Goal: Transaction & Acquisition: Book appointment/travel/reservation

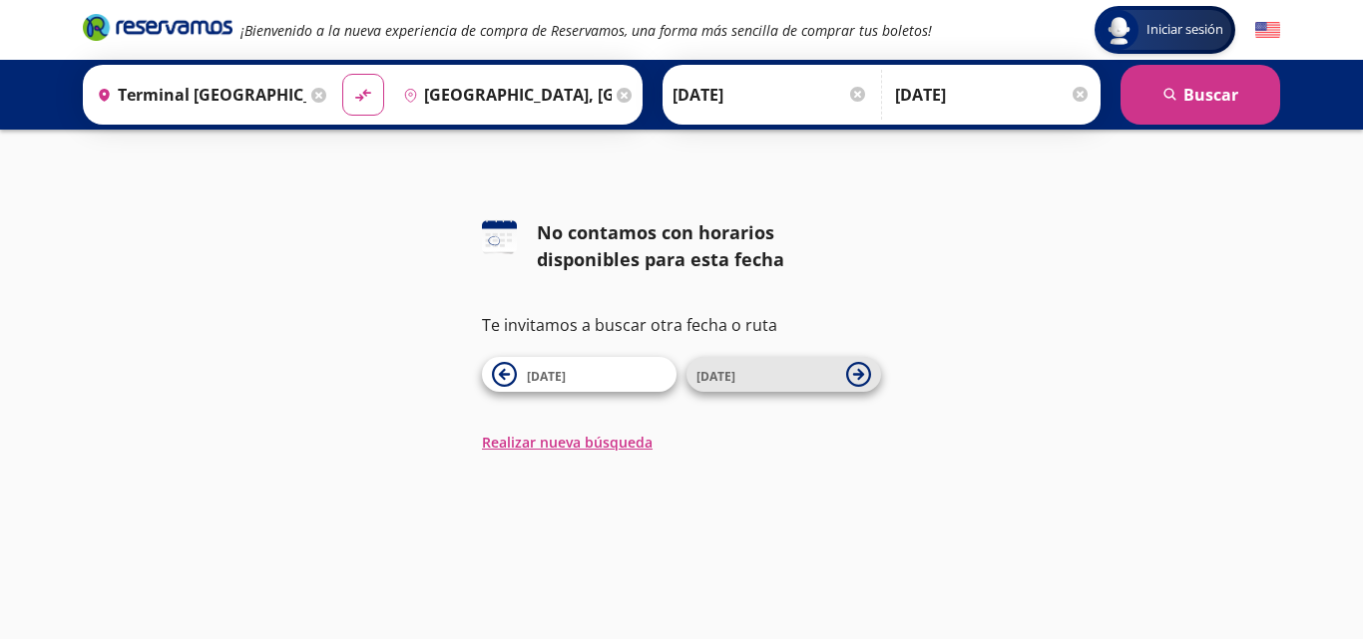
click at [858, 377] on icon at bounding box center [858, 374] width 25 height 25
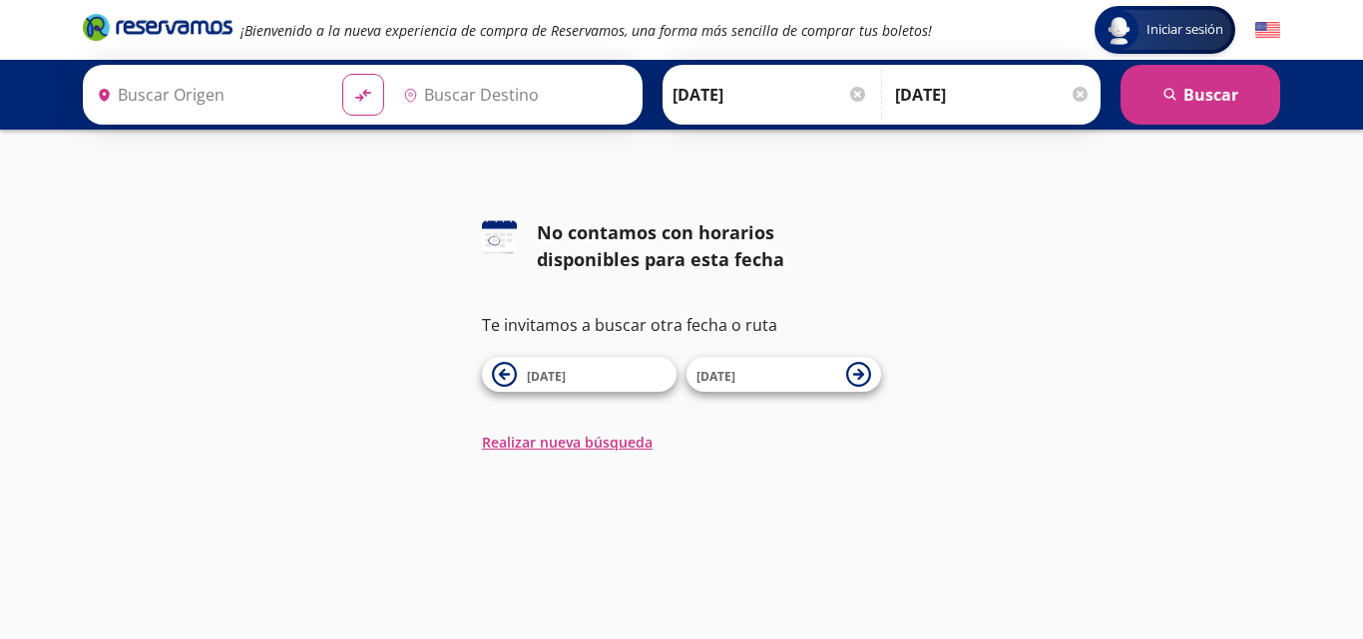
type input "[GEOGRAPHIC_DATA], [GEOGRAPHIC_DATA]"
type input "Terminal [GEOGRAPHIC_DATA] [PERSON_NAME] Platinum Viajes, [GEOGRAPHIC_DATA][PER…"
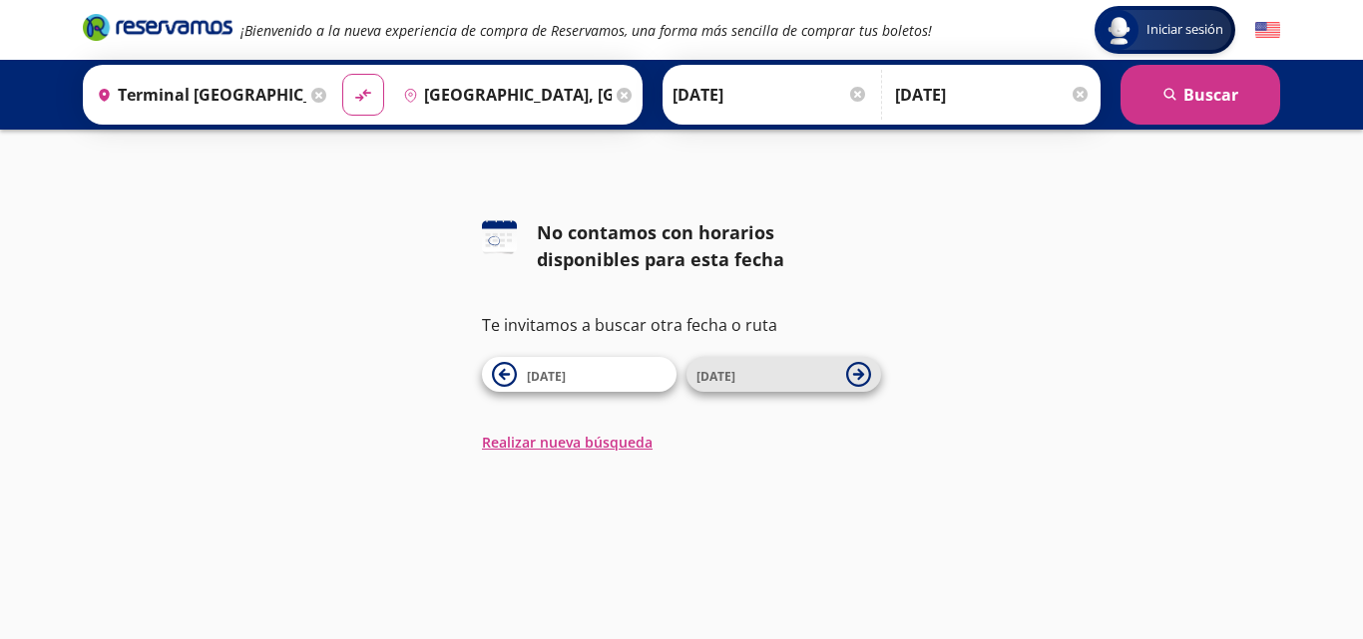
click at [852, 379] on icon at bounding box center [858, 374] width 25 height 25
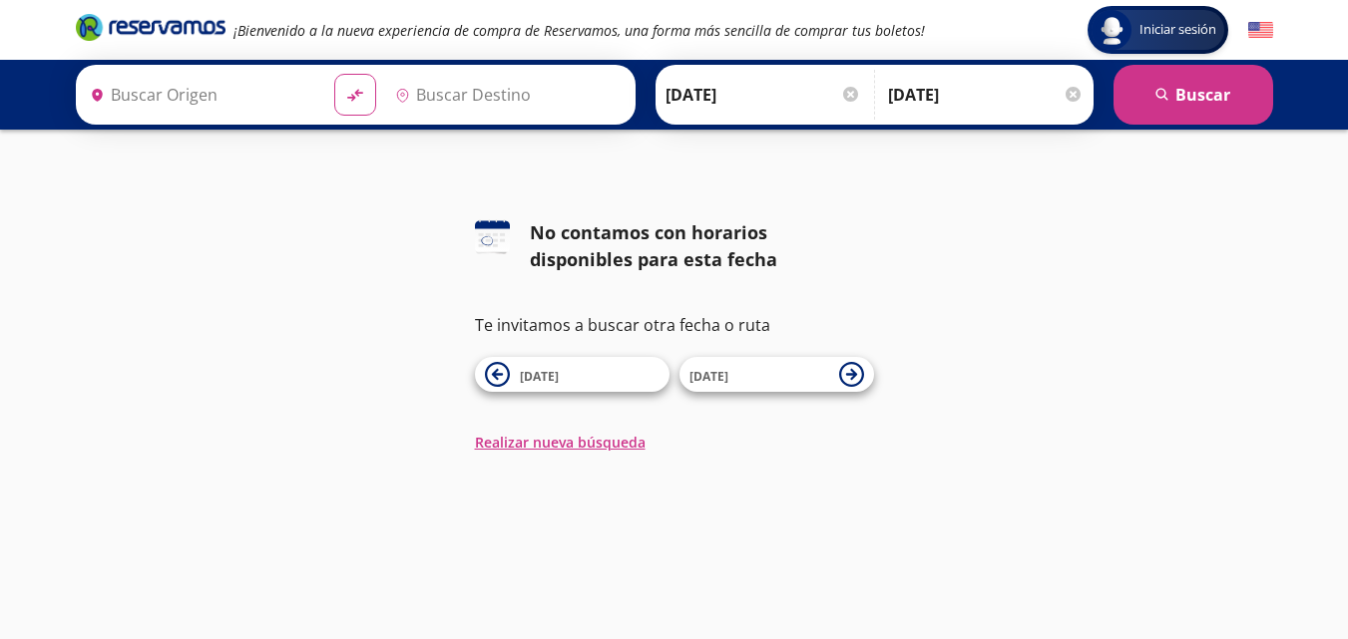
type input "Terminal [GEOGRAPHIC_DATA] [PERSON_NAME] Platinum Viajes, [GEOGRAPHIC_DATA][PER…"
type input "[GEOGRAPHIC_DATA], [GEOGRAPHIC_DATA]"
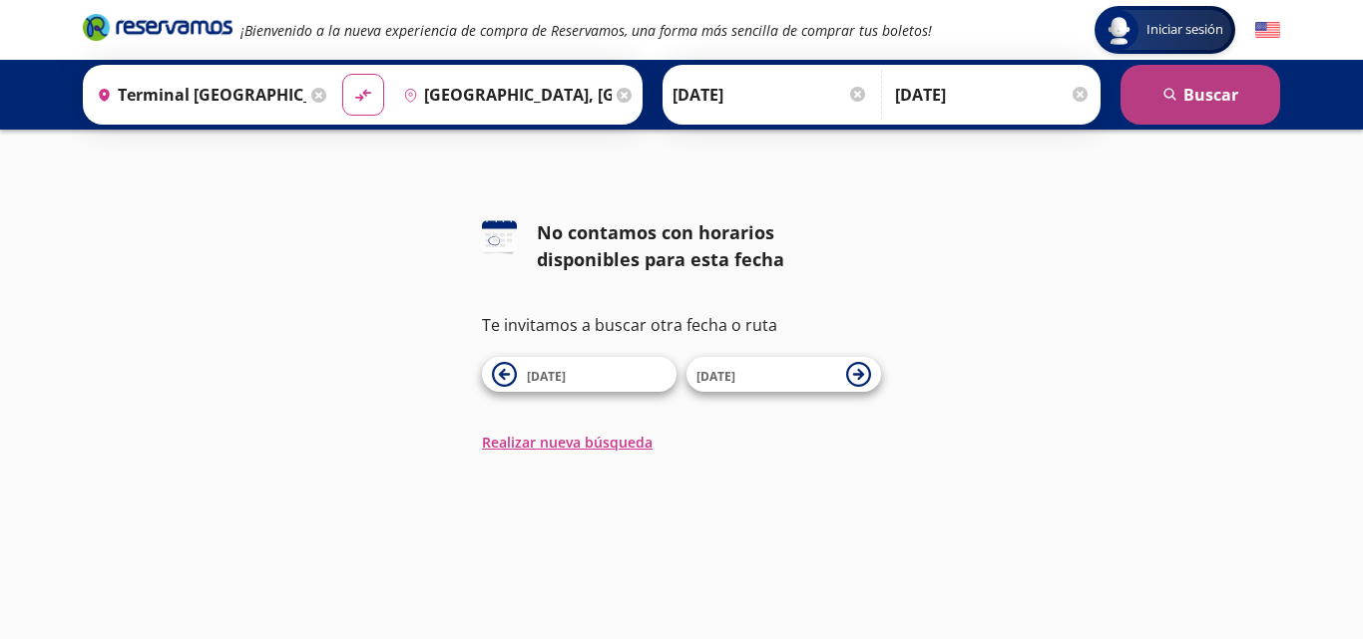
click at [1166, 102] on icon "search" at bounding box center [1170, 95] width 15 height 15
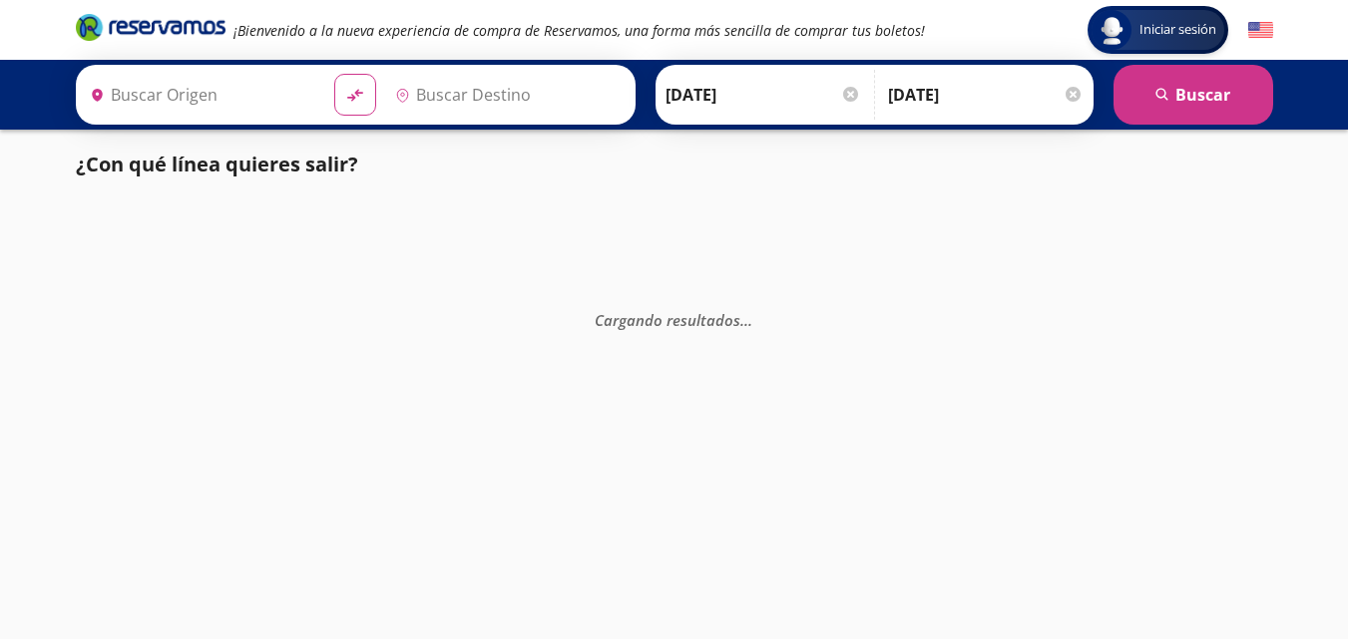
type input "[GEOGRAPHIC_DATA], [GEOGRAPHIC_DATA]"
type input "Terminal [GEOGRAPHIC_DATA] [PERSON_NAME] Platinum Viajes, [GEOGRAPHIC_DATA][PER…"
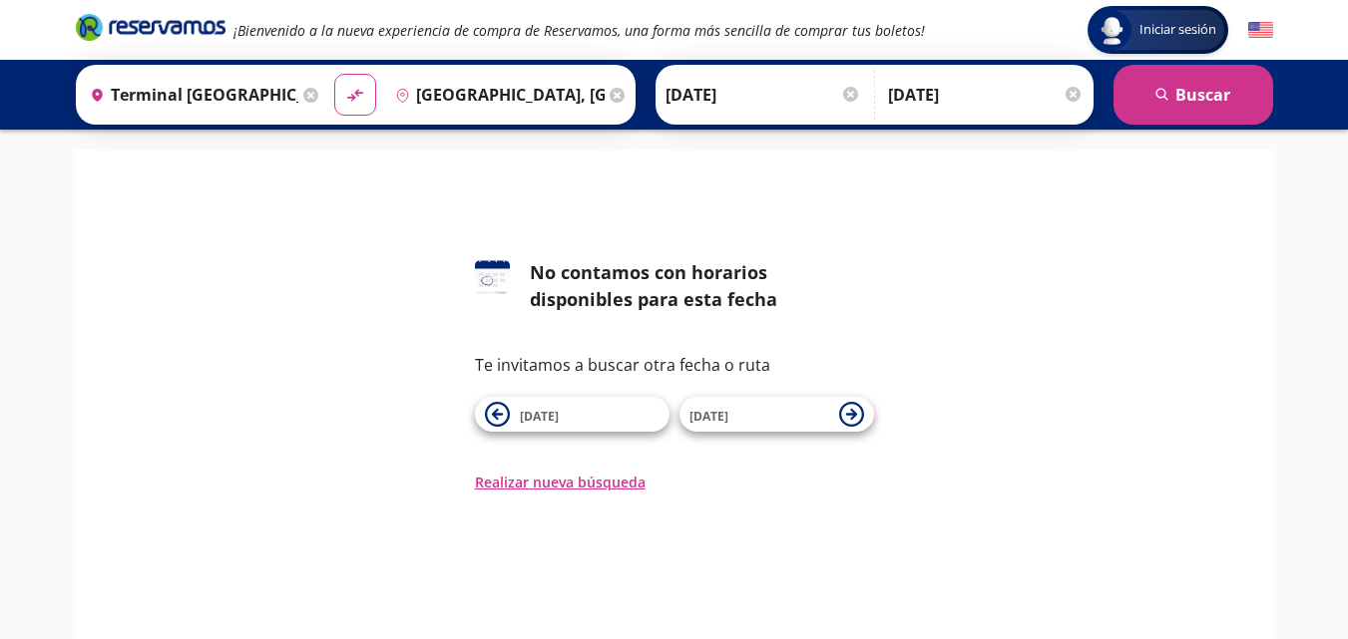
click at [785, 90] on input "[DATE]" at bounding box center [763, 95] width 196 height 50
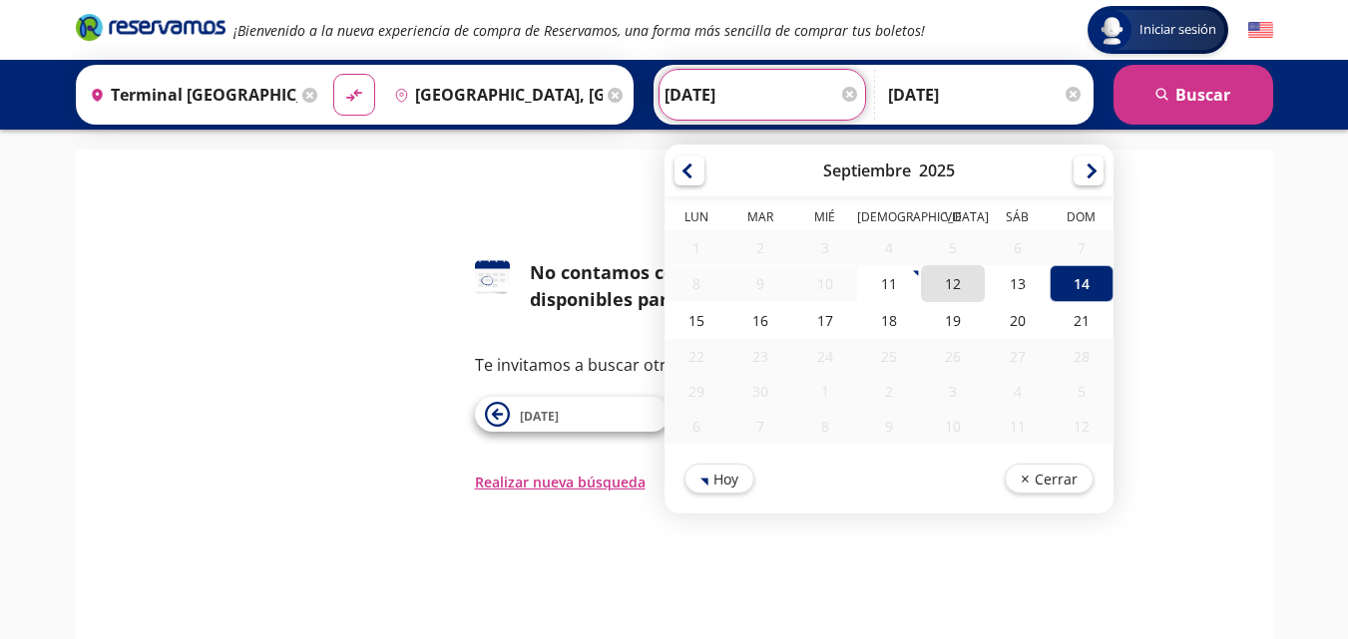
click at [946, 284] on div "12" at bounding box center [953, 283] width 64 height 37
type input "[DATE]"
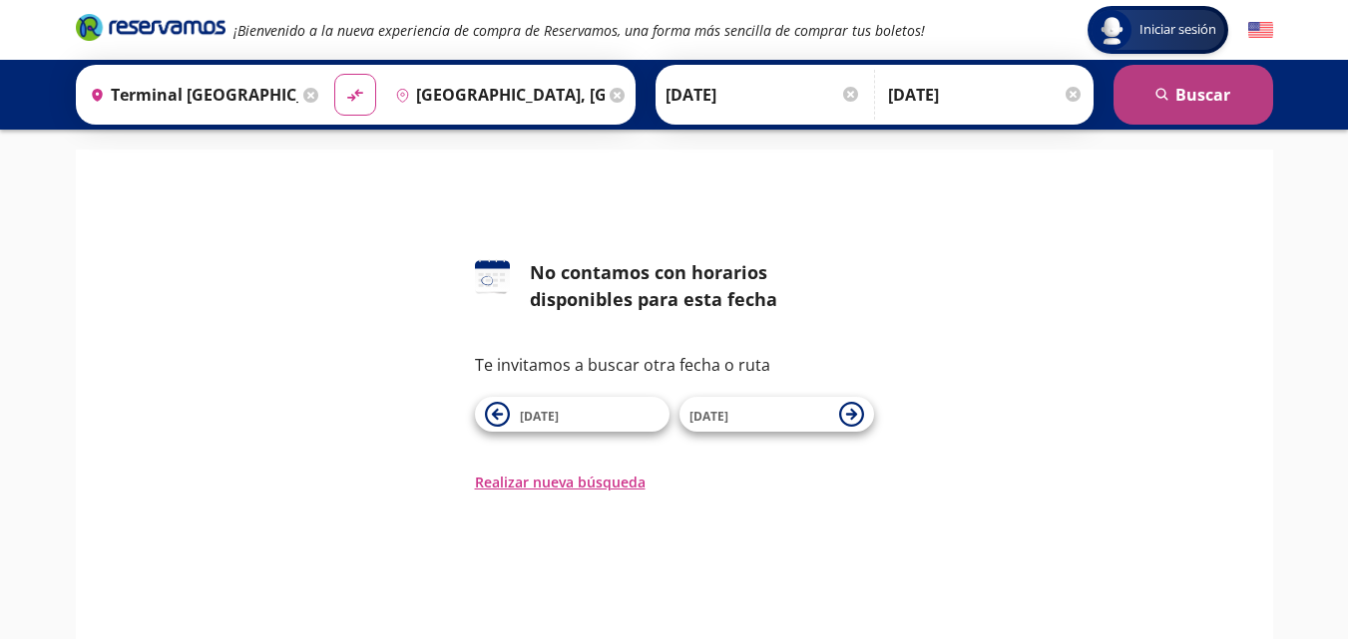
click at [1177, 101] on button "search [GEOGRAPHIC_DATA]" at bounding box center [1193, 95] width 160 height 60
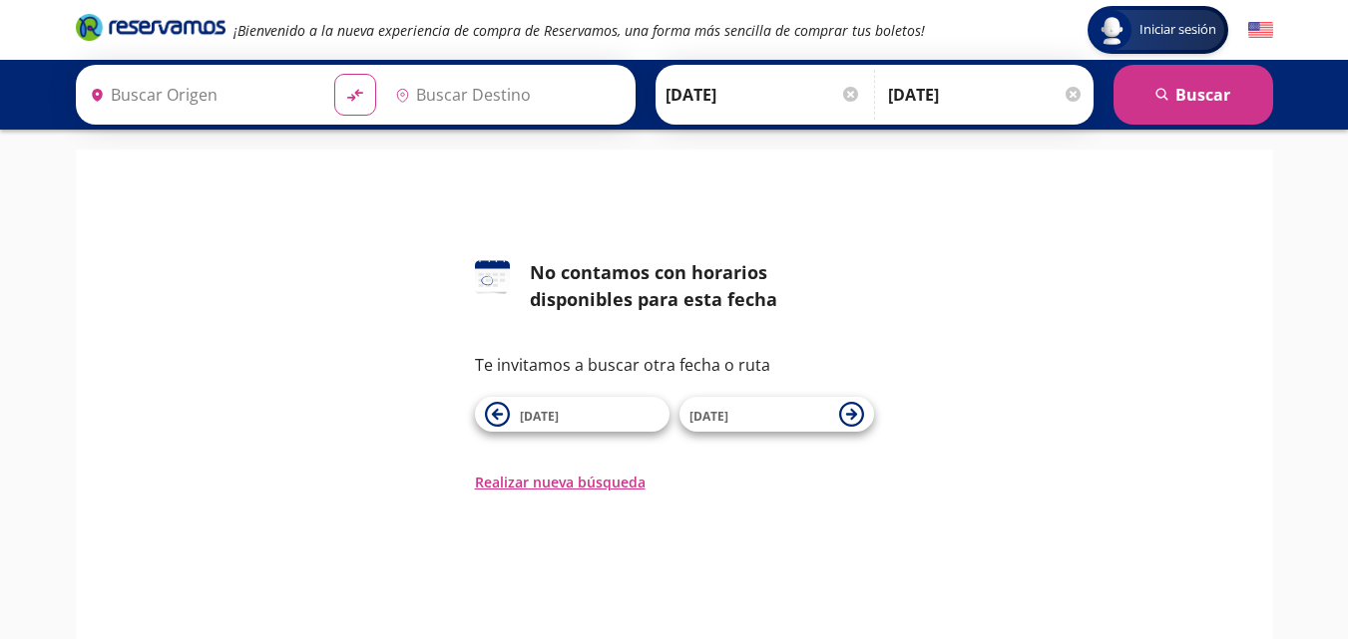
type input "Terminal [GEOGRAPHIC_DATA] [PERSON_NAME] Platinum Viajes, [GEOGRAPHIC_DATA][PER…"
type input "[GEOGRAPHIC_DATA], [GEOGRAPHIC_DATA]"
click at [792, 95] on input "[DATE]" at bounding box center [763, 95] width 196 height 50
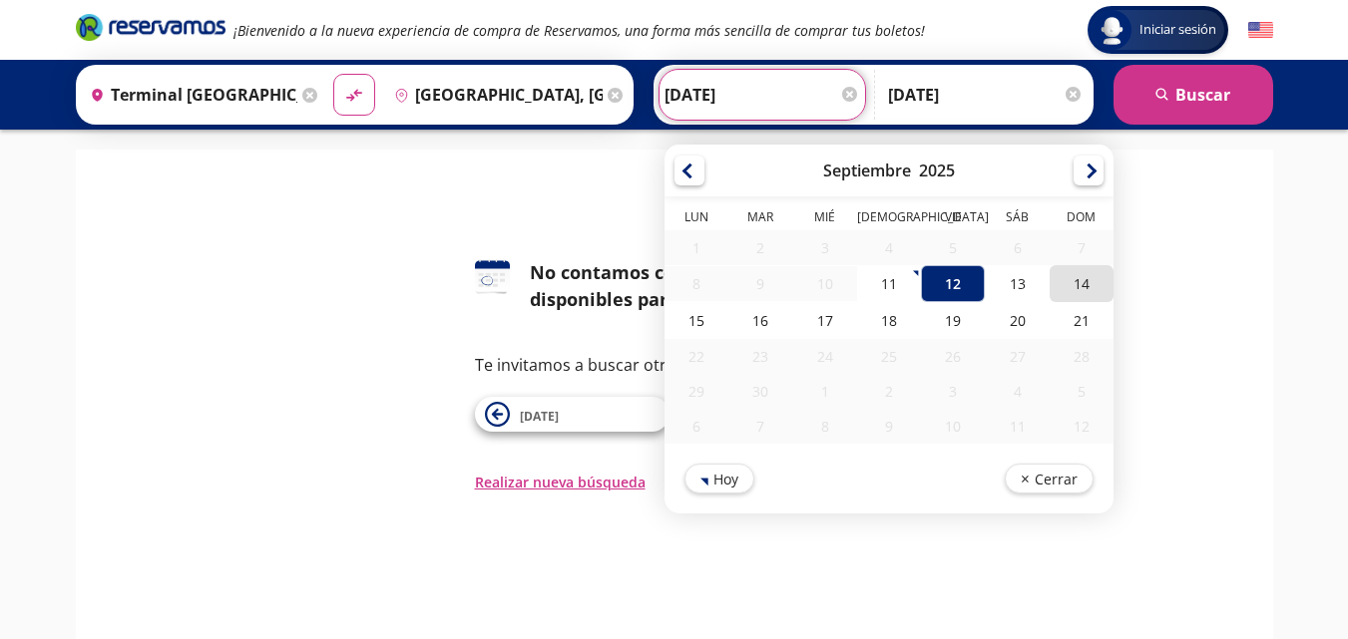
click at [1064, 282] on div "14" at bounding box center [1080, 283] width 64 height 37
type input "[DATE]"
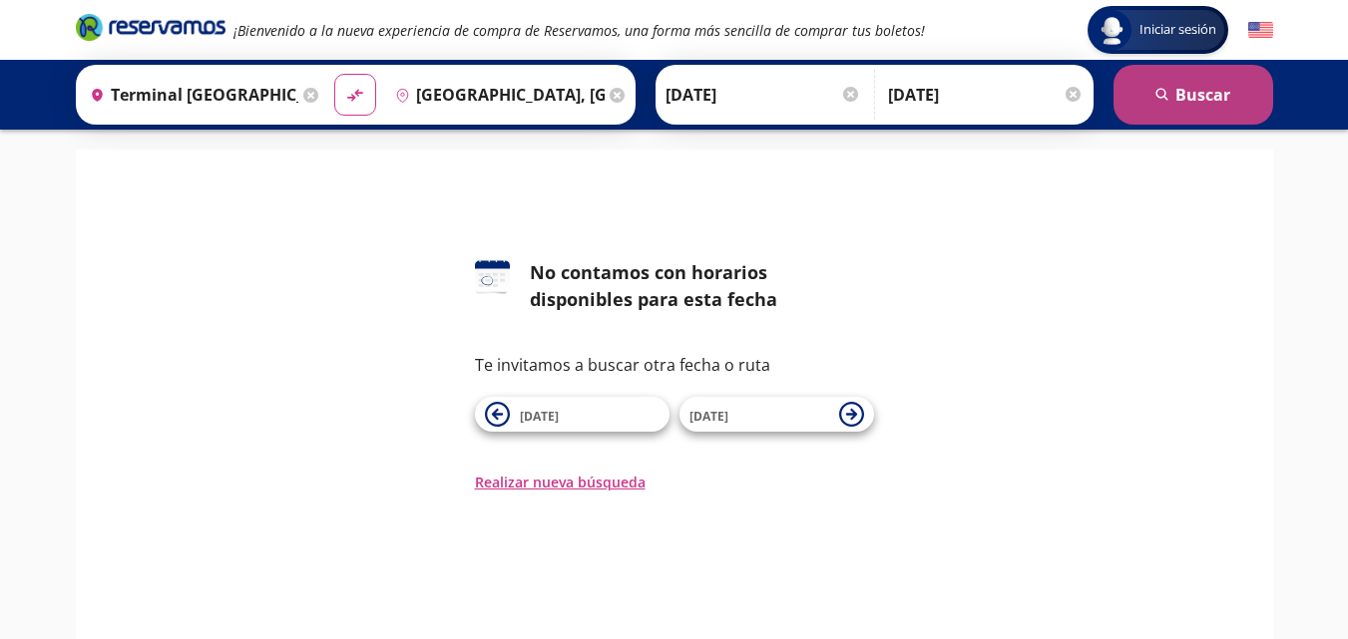
click at [1183, 99] on button "search [GEOGRAPHIC_DATA]" at bounding box center [1193, 95] width 160 height 60
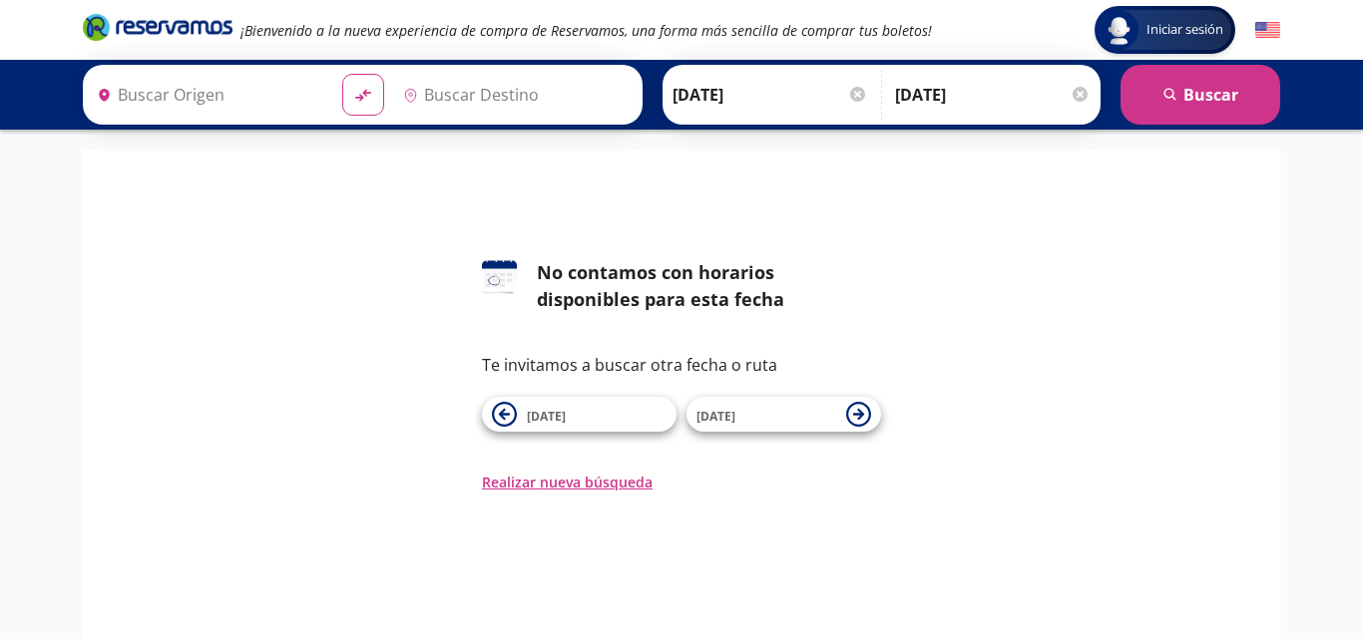
type input "Terminal [GEOGRAPHIC_DATA] [PERSON_NAME] Platinum Viajes, [GEOGRAPHIC_DATA][PER…"
type input "[GEOGRAPHIC_DATA], [GEOGRAPHIC_DATA]"
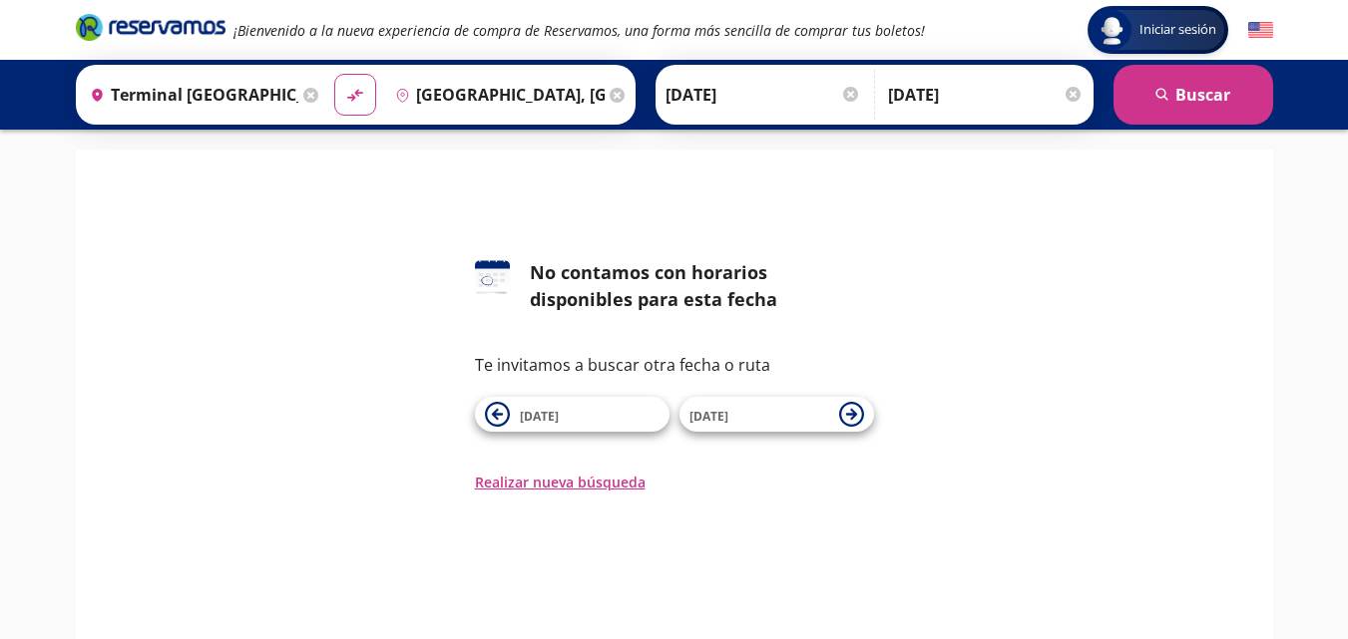
click at [795, 95] on input "[DATE]" at bounding box center [763, 95] width 196 height 50
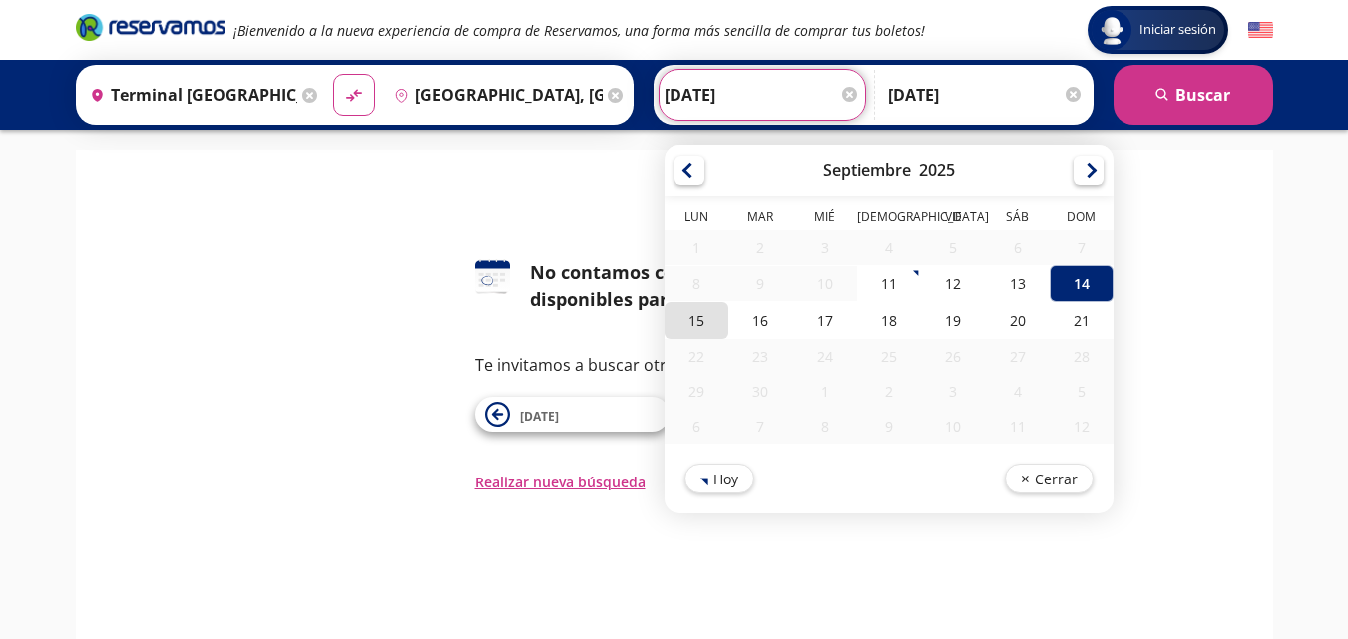
click at [699, 319] on div "15" at bounding box center [696, 320] width 64 height 37
type input "[DATE]"
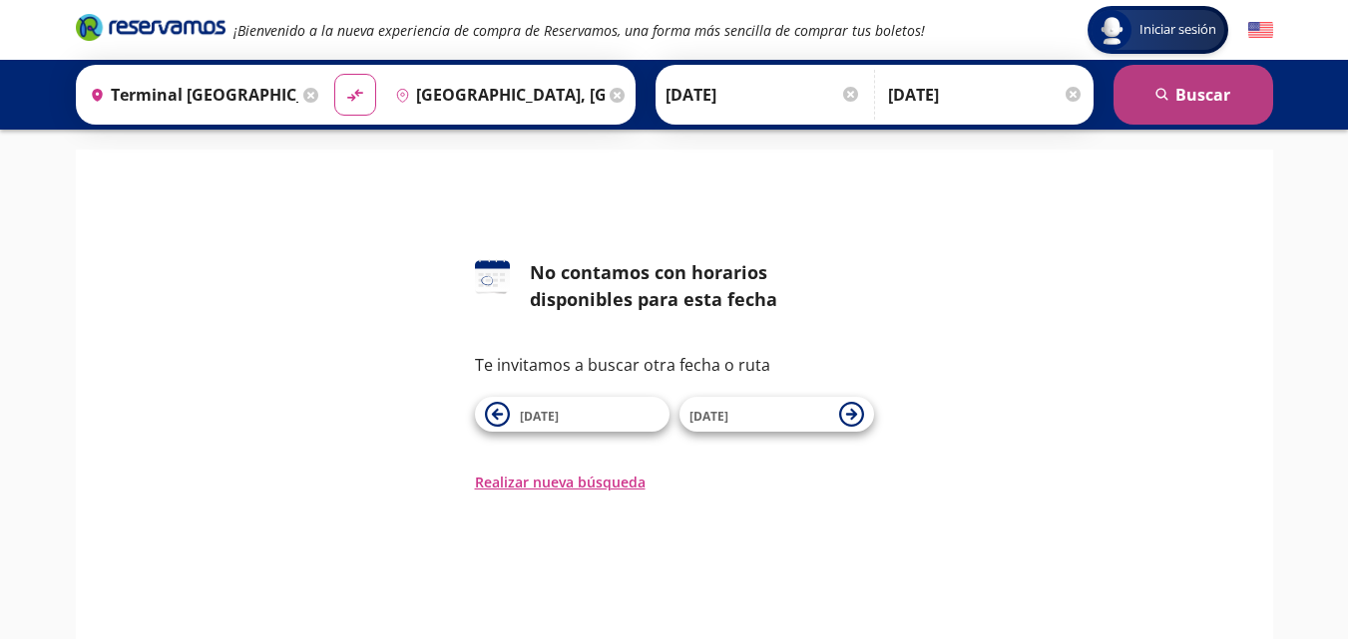
click at [1184, 86] on button "search [GEOGRAPHIC_DATA]" at bounding box center [1193, 95] width 160 height 60
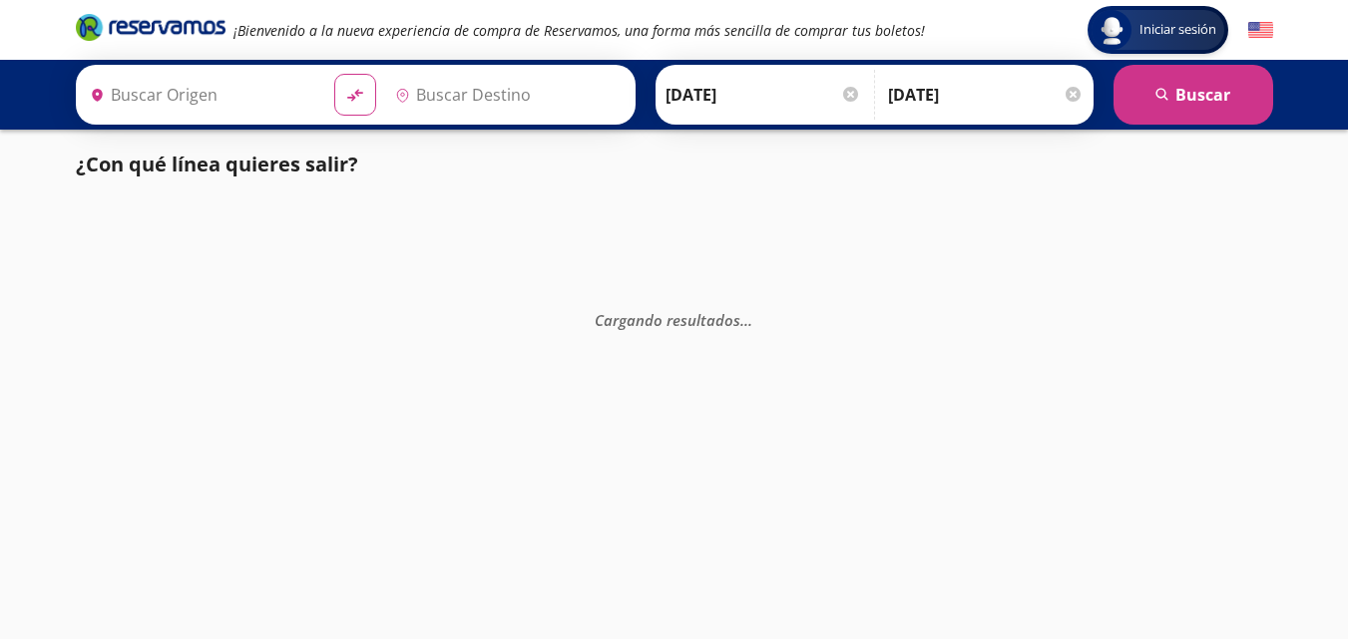
type input "Terminal [GEOGRAPHIC_DATA] [PERSON_NAME] Platinum Viajes, [GEOGRAPHIC_DATA][PER…"
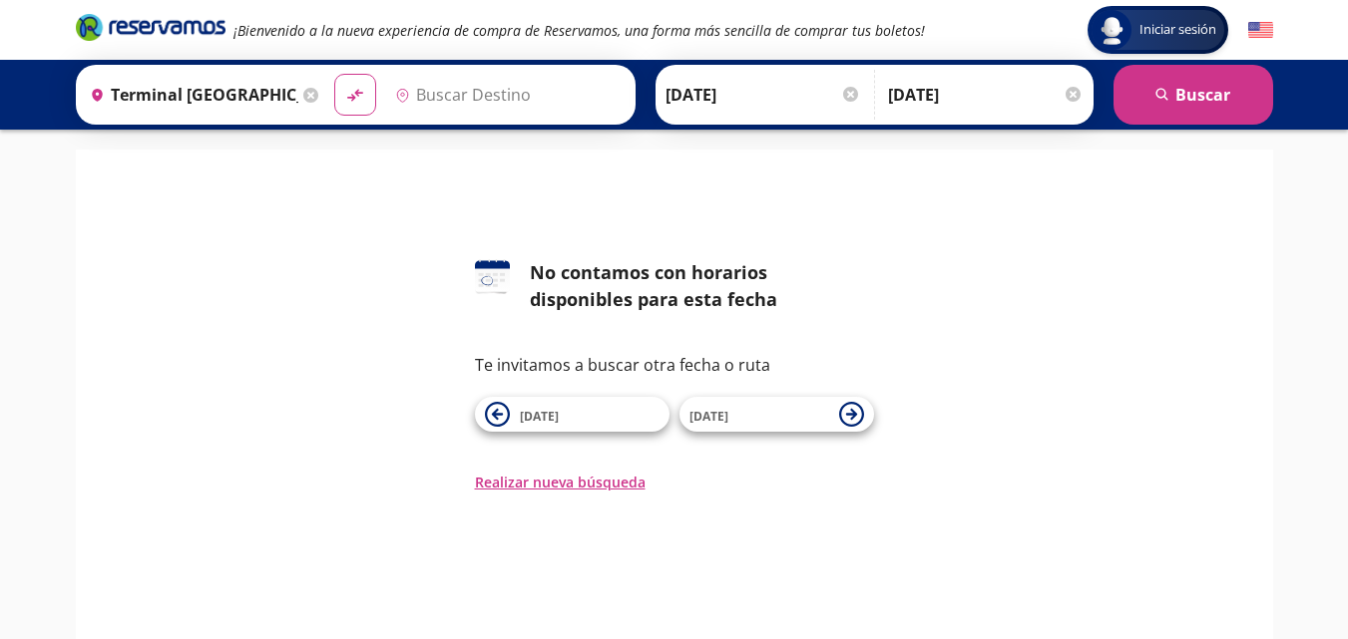
type input "[GEOGRAPHIC_DATA], [GEOGRAPHIC_DATA]"
